Goal: Transaction & Acquisition: Book appointment/travel/reservation

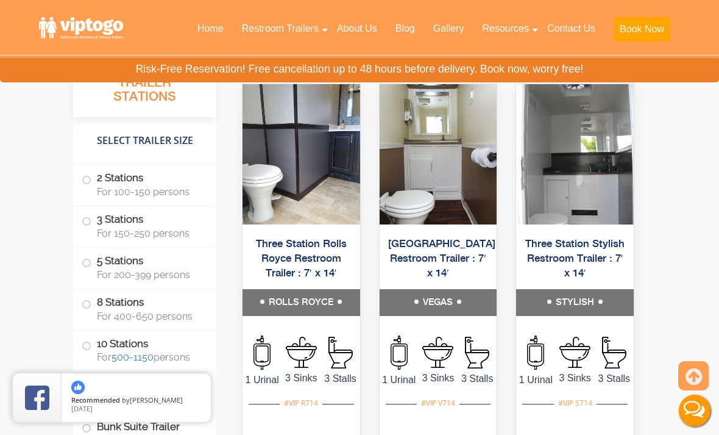
scroll to position [2241, 0]
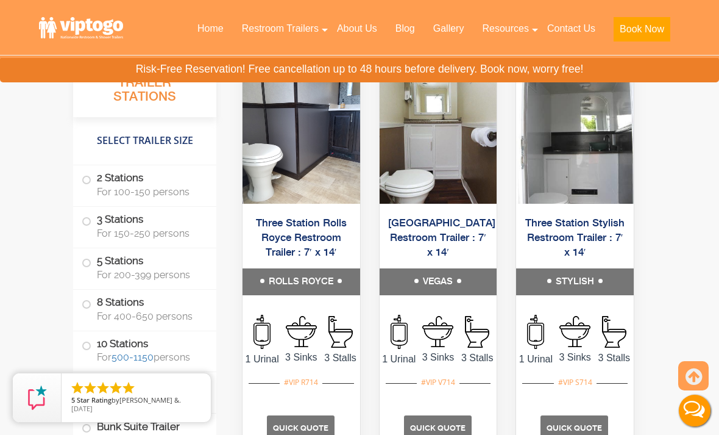
click at [88, 220] on span at bounding box center [86, 221] width 5 height 5
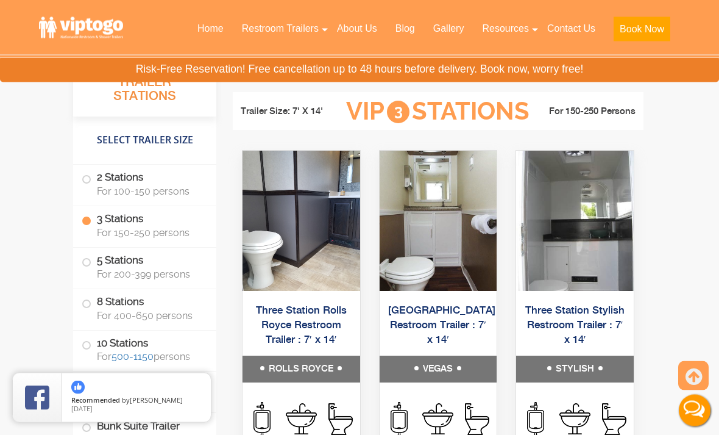
scroll to position [2154, 0]
click at [583, 21] on link "Contact Us" at bounding box center [571, 28] width 66 height 27
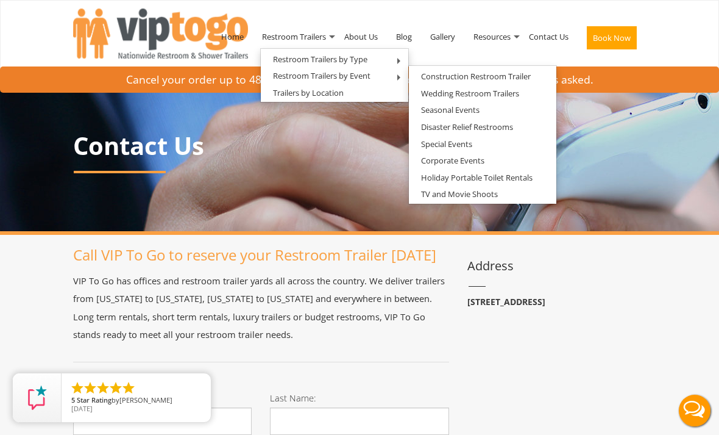
click at [515, 93] on link "Wedding Restroom Trailers" at bounding box center [470, 93] width 123 height 15
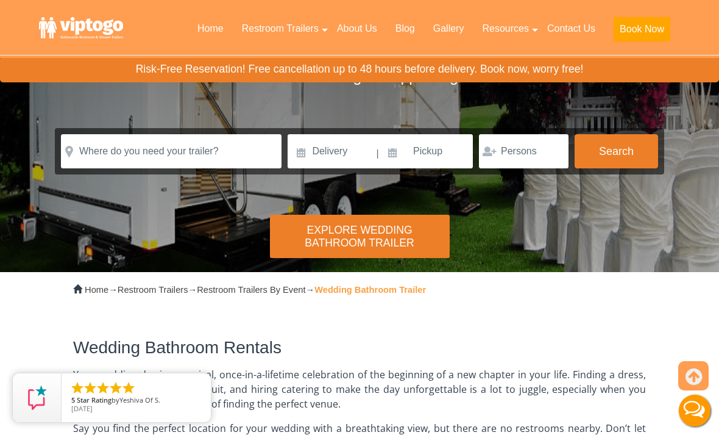
scroll to position [163, 0]
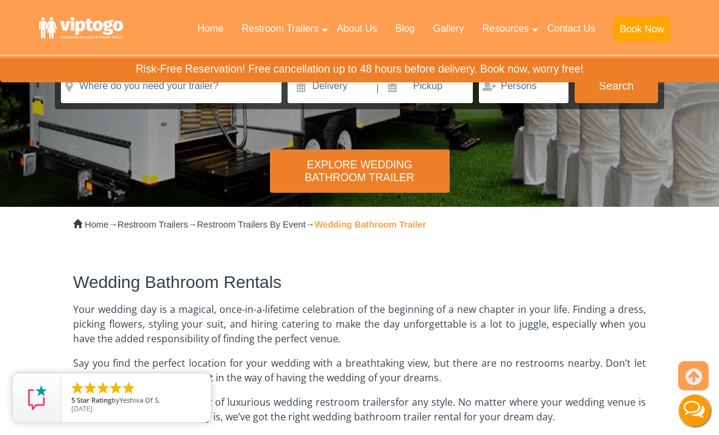
click at [389, 166] on div "Explore Wedding Bathroom Trailer" at bounding box center [360, 170] width 180 height 43
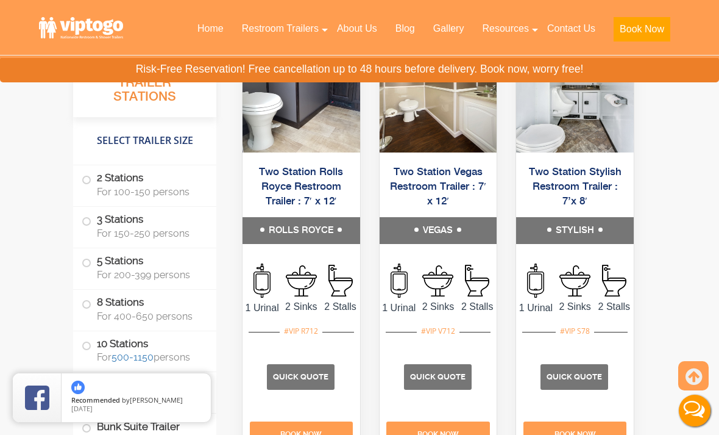
scroll to position [1467, 0]
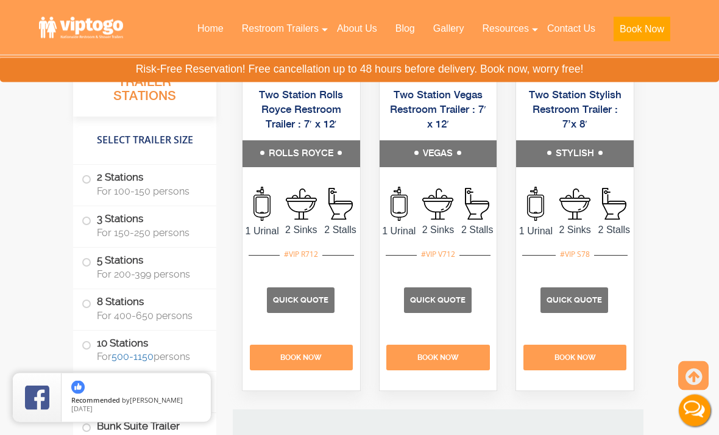
click at [448, 305] on span "Quick Quote" at bounding box center [437, 300] width 55 height 9
click at [87, 216] on label "3 Stations For 150-250 persons" at bounding box center [145, 226] width 126 height 38
click at [82, 221] on label "3 Stations For 150-250 persons" at bounding box center [145, 226] width 126 height 38
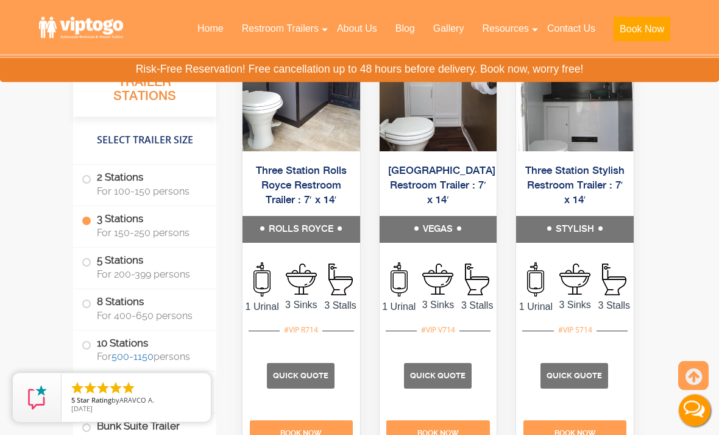
scroll to position [2318, 0]
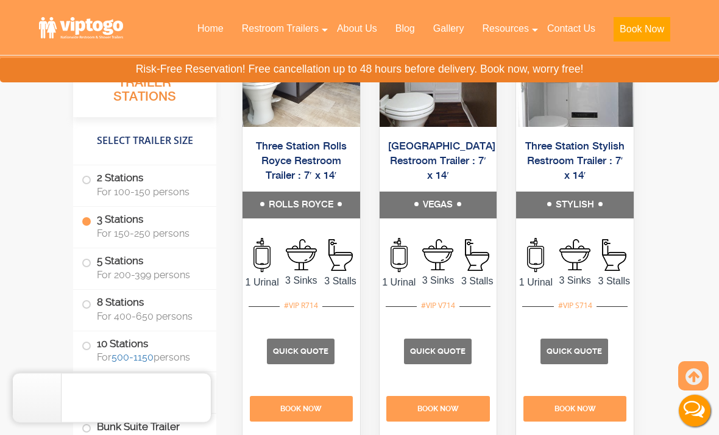
click at [452, 355] on span "Quick Quote" at bounding box center [437, 350] width 55 height 9
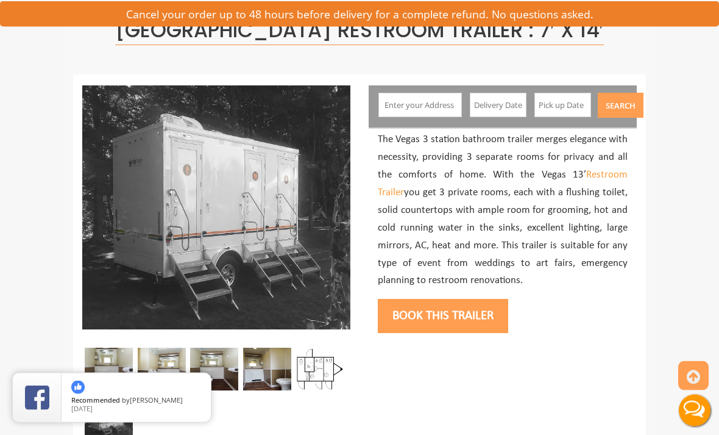
scroll to position [92, 0]
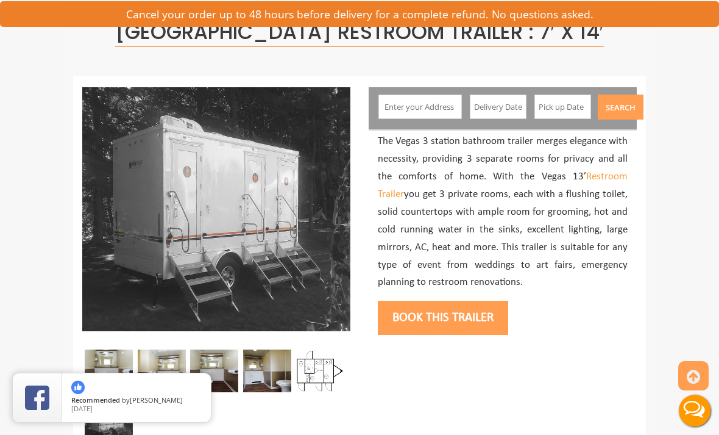
click at [431, 112] on input "text" at bounding box center [420, 106] width 83 height 24
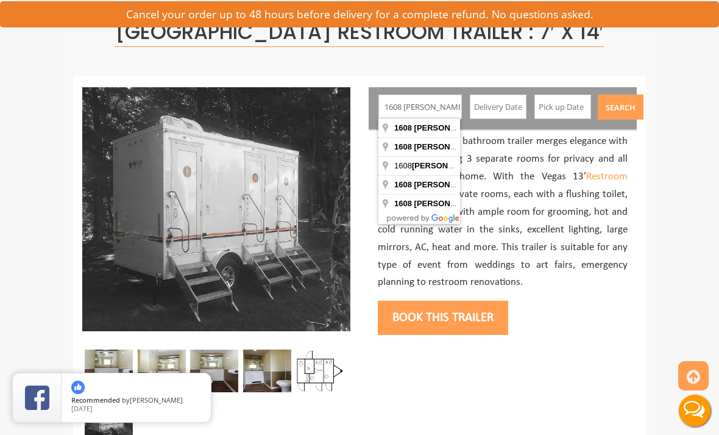
type input "[STREET_ADDRESS][PERSON_NAME]"
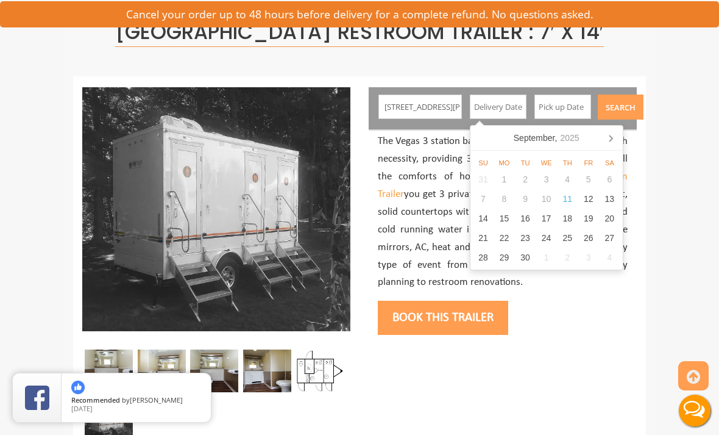
click at [608, 141] on icon at bounding box center [611, 138] width 20 height 20
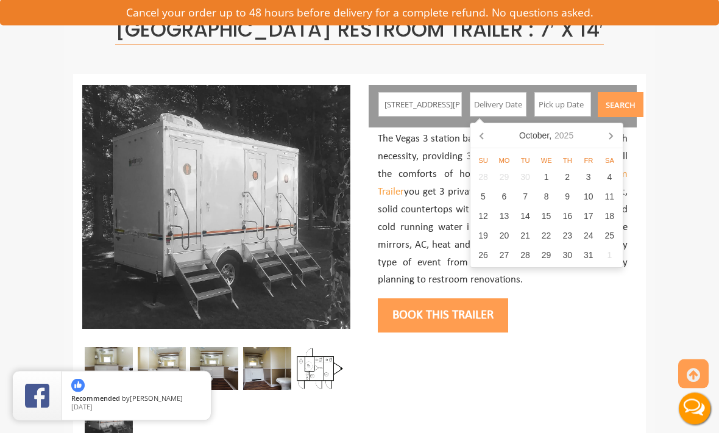
scroll to position [91, 0]
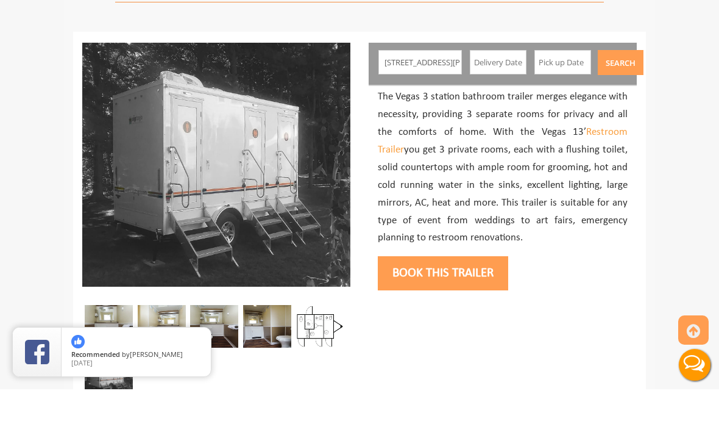
scroll to position [137, 0]
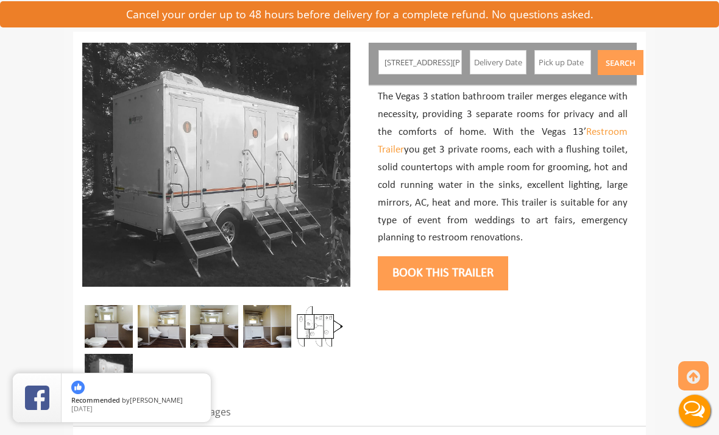
click at [508, 69] on input "text" at bounding box center [498, 62] width 57 height 24
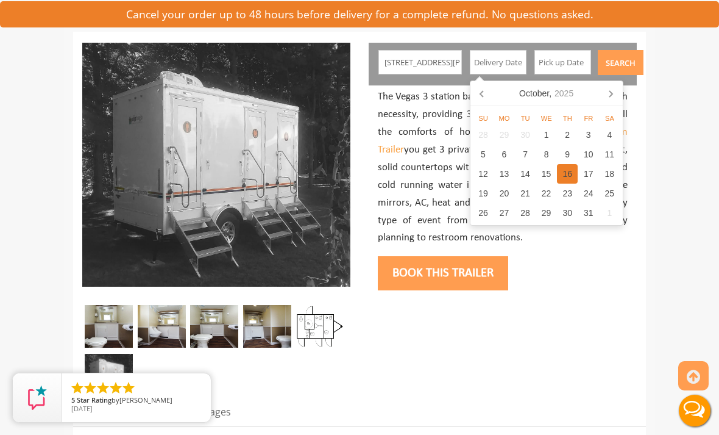
click at [570, 177] on div "16" at bounding box center [567, 174] width 21 height 20
type input "10/16/2025"
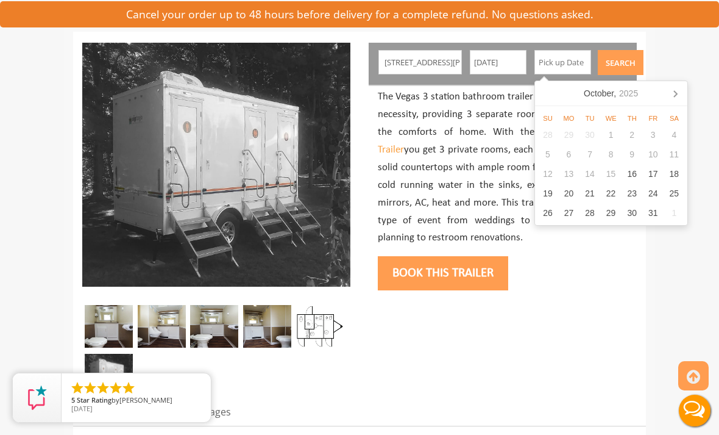
click at [576, 63] on input "text" at bounding box center [563, 62] width 57 height 24
click at [680, 173] on div "18" at bounding box center [674, 174] width 21 height 20
type input "10/18/2025"
click at [620, 63] on button "Search" at bounding box center [621, 62] width 46 height 25
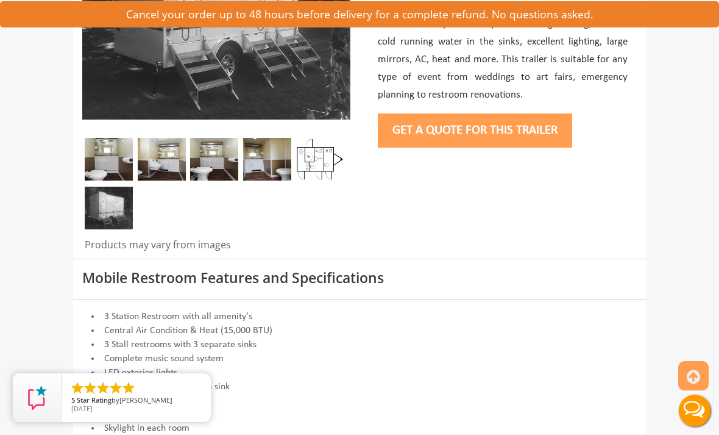
scroll to position [300, 0]
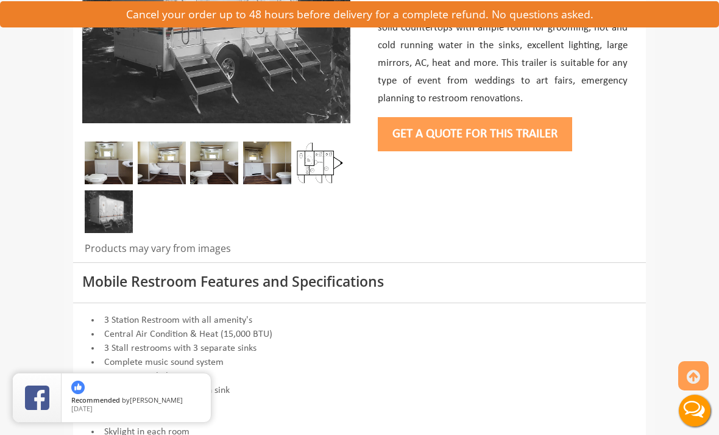
click at [491, 132] on button "Get a Quote for this Trailer" at bounding box center [475, 134] width 194 height 34
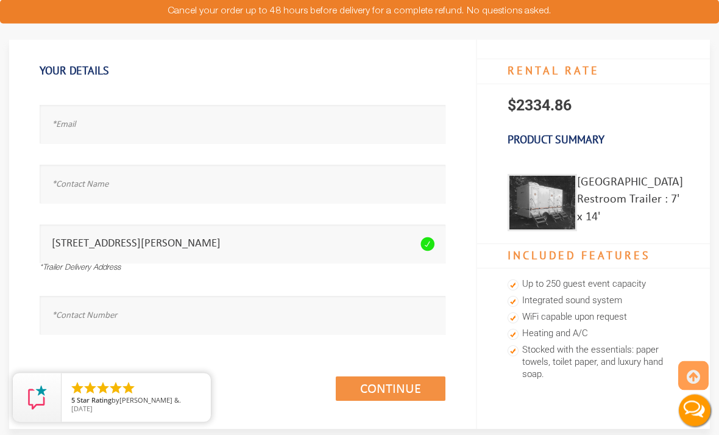
scroll to position [80, 0]
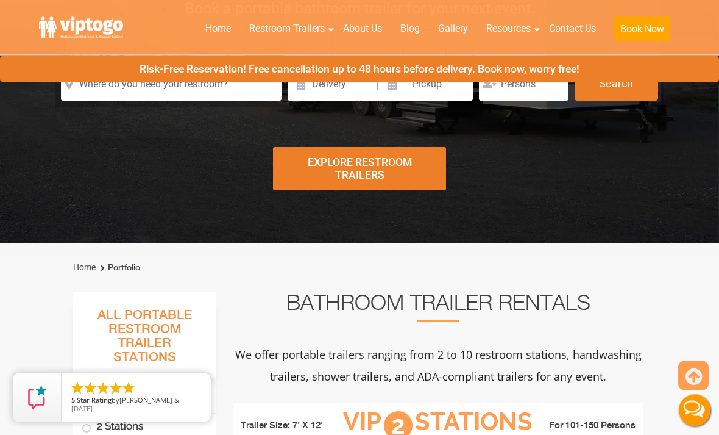
scroll to position [202, 0]
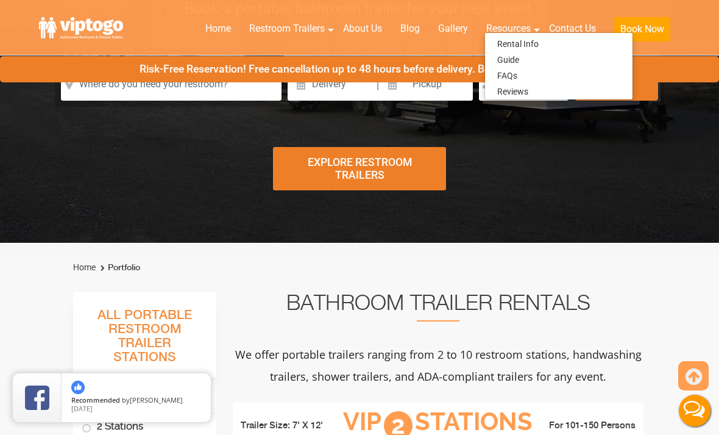
click at [546, 41] on link "Rental Info" at bounding box center [518, 44] width 66 height 16
